Goal: Navigation & Orientation: Find specific page/section

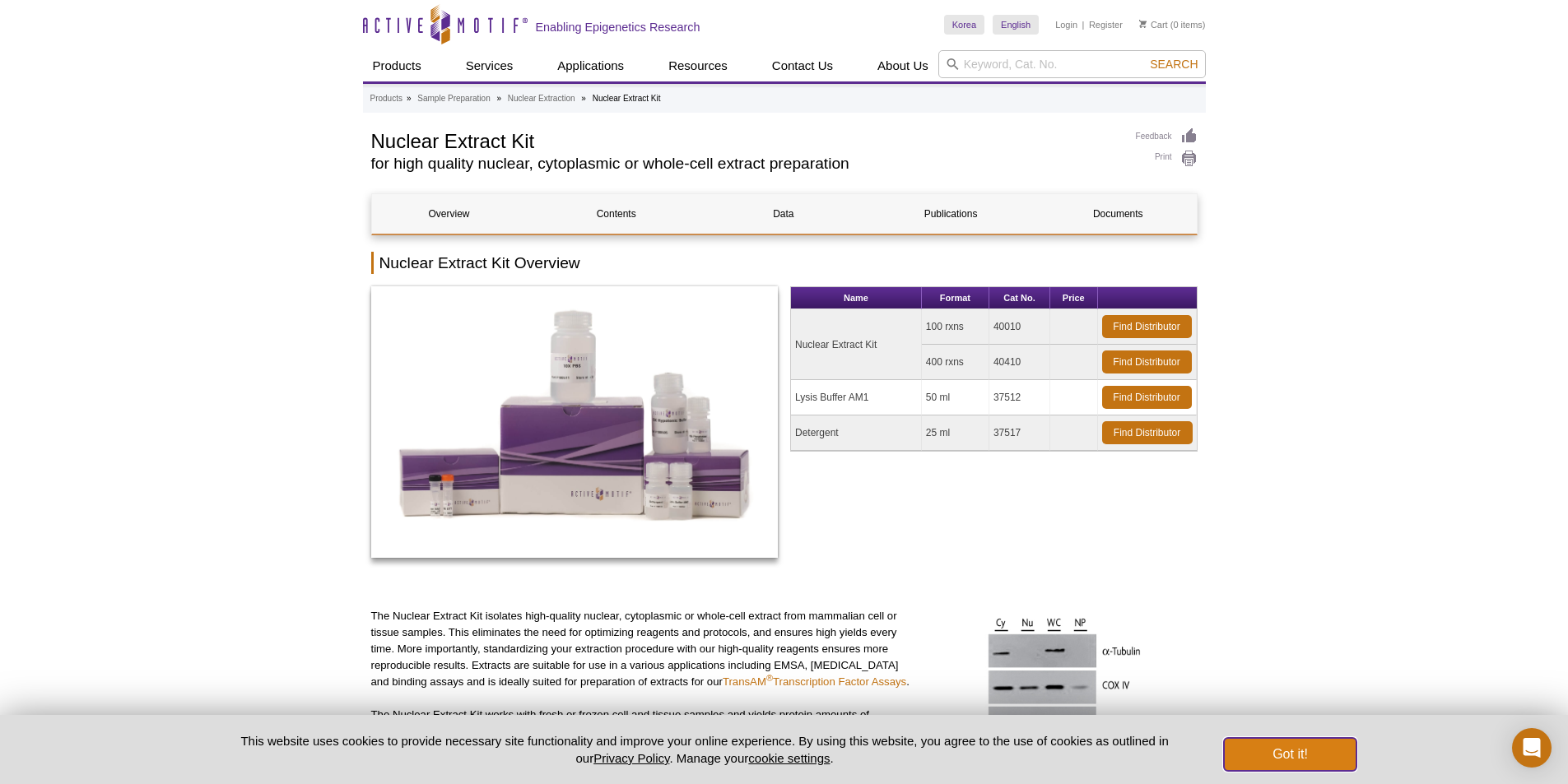
click at [1263, 767] on button "Got it!" at bounding box center [1289, 754] width 132 height 33
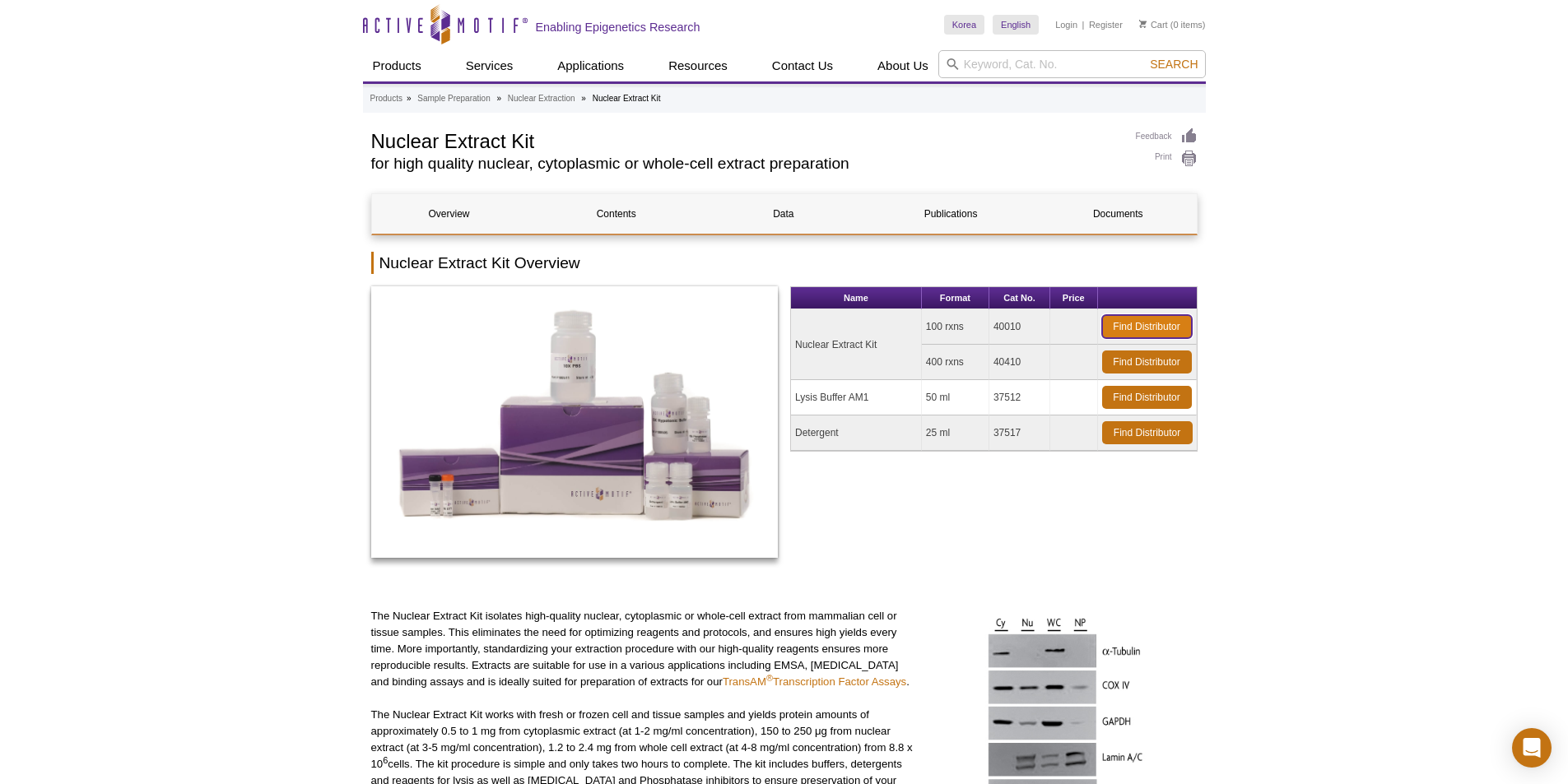
click at [1123, 324] on link "Find Distributor" at bounding box center [1146, 326] width 89 height 23
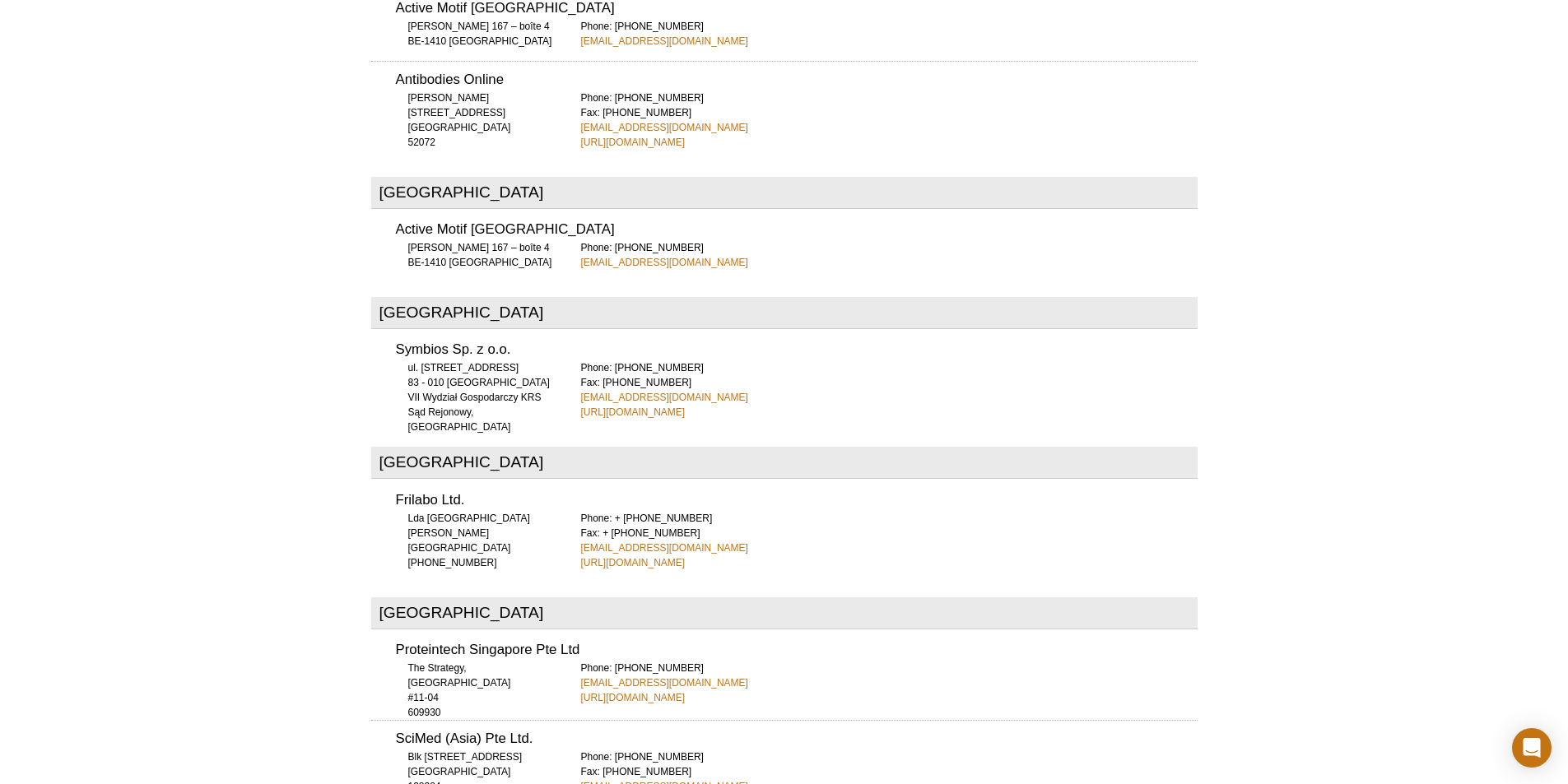
scroll to position [5021, 0]
